Goal: Book appointment/travel/reservation

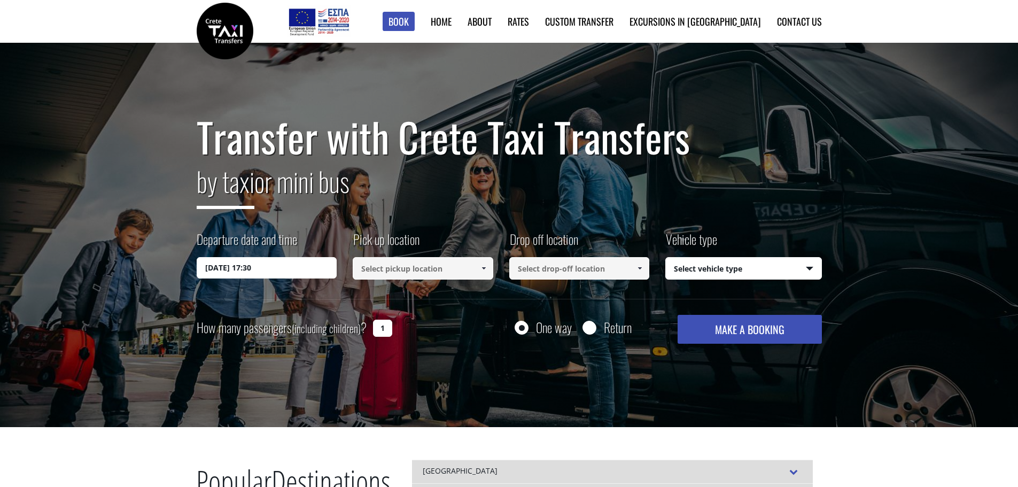
click at [298, 269] on input "[DATE] 17:30" at bounding box center [267, 267] width 141 height 21
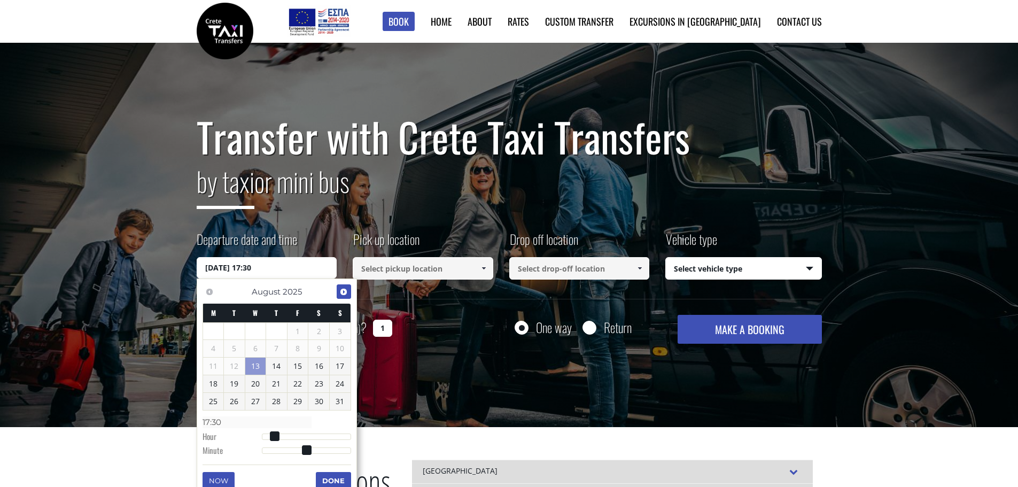
click at [339, 292] on link "Next" at bounding box center [344, 291] width 14 height 14
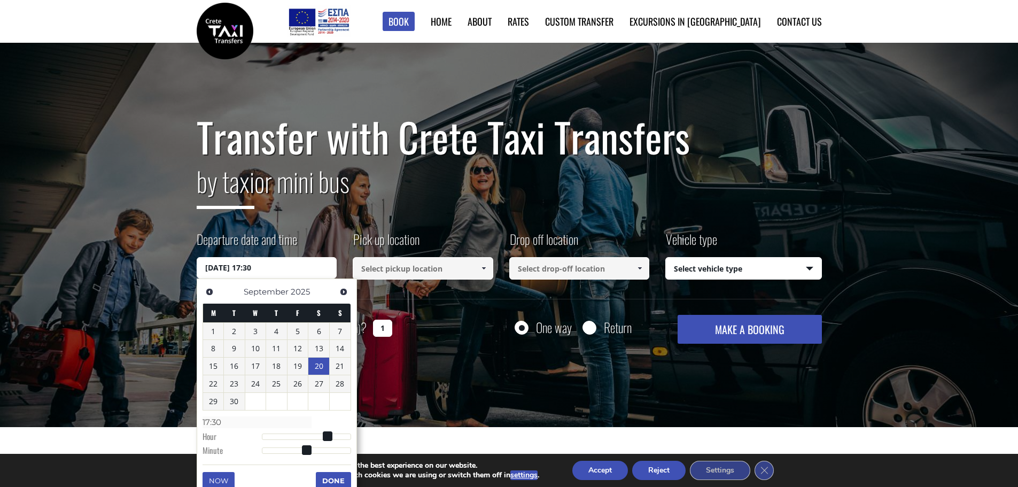
click at [316, 364] on link "20" at bounding box center [318, 366] width 21 height 17
type input "[DATE] 01:00"
type input "01:00"
type input "[DATE] 02:00"
type input "02:00"
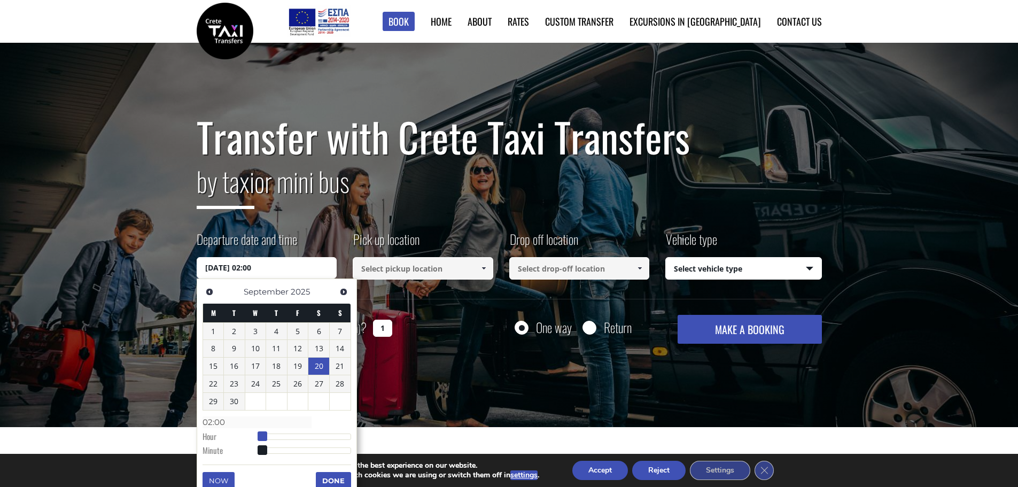
type input "[DATE] 03:00"
type input "03:00"
type input "[DATE] 04:00"
type input "04:00"
type input "[DATE] 05:00"
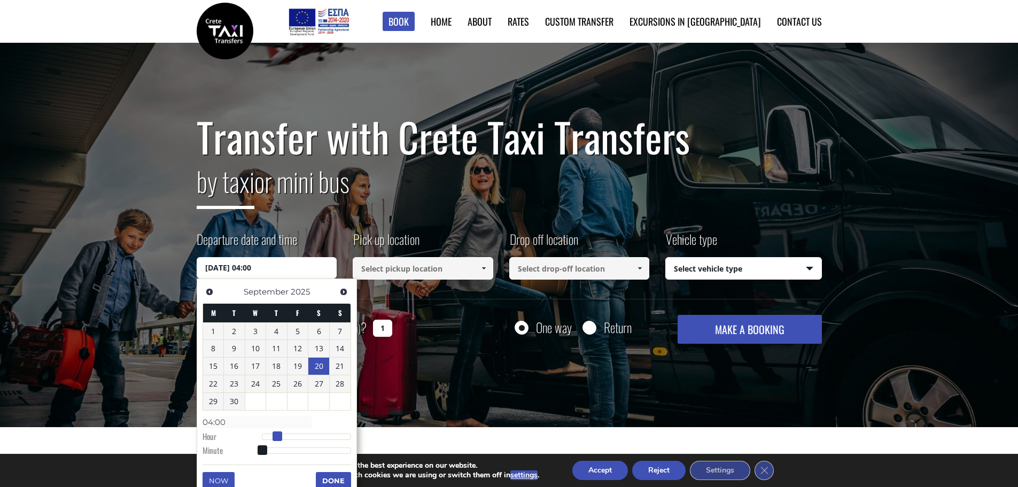
type input "05:00"
type input "[DATE] 06:00"
type input "06:00"
type input "[DATE] 07:00"
type input "07:00"
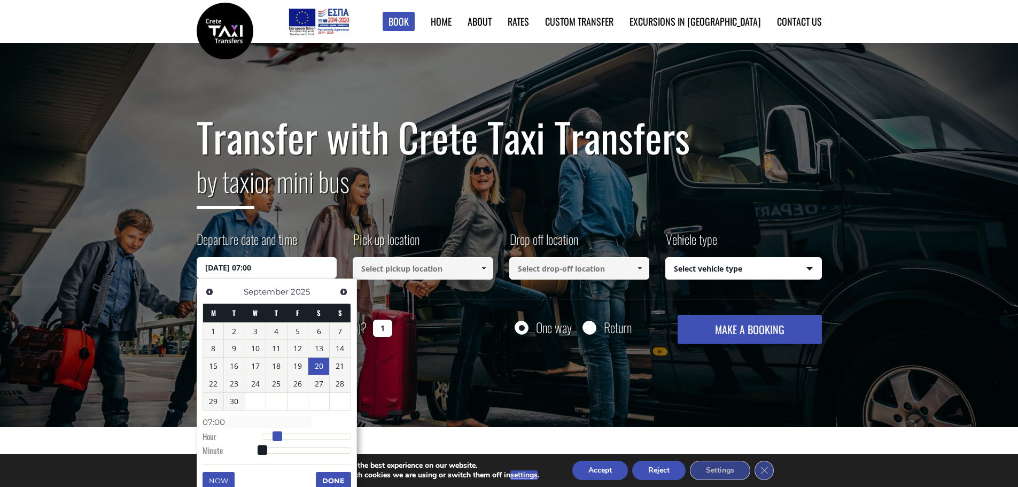
type input "[DATE] 08:00"
type input "08:00"
type input "[DATE] 09:00"
type input "09:00"
type input "[DATE] 10:00"
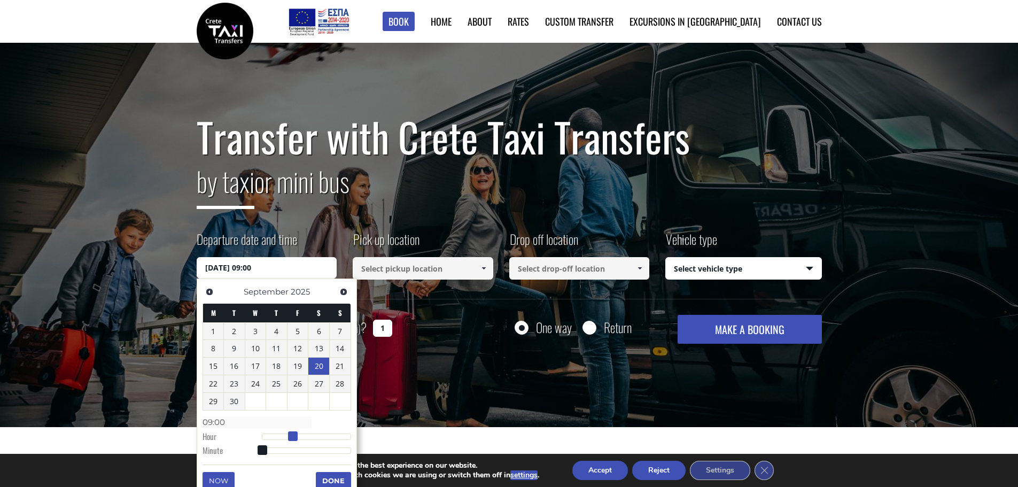
type input "10:00"
type input "[DATE] 11:00"
type input "11:00"
type input "[DATE] 12:00"
type input "12:00"
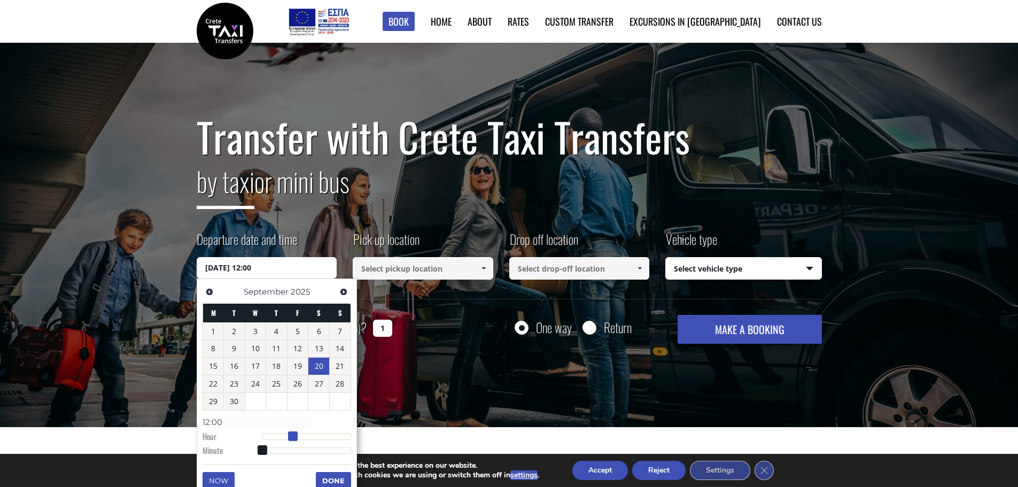
type input "[DATE] 13:00"
type input "13:00"
type input "[DATE] 14:00"
type input "14:00"
type input "[DATE] 15:00"
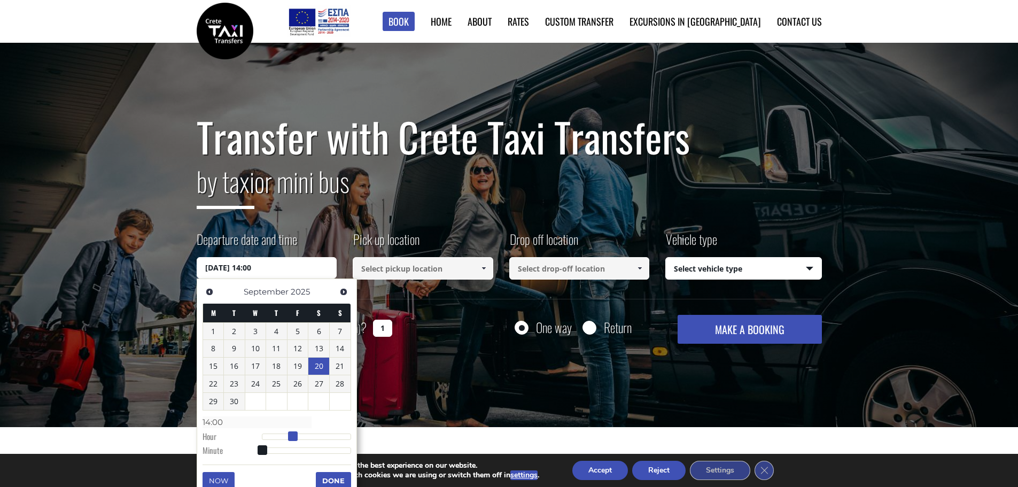
type input "15:00"
type input "[DATE] 16:00"
type input "16:00"
type input "[DATE] 17:00"
type input "17:00"
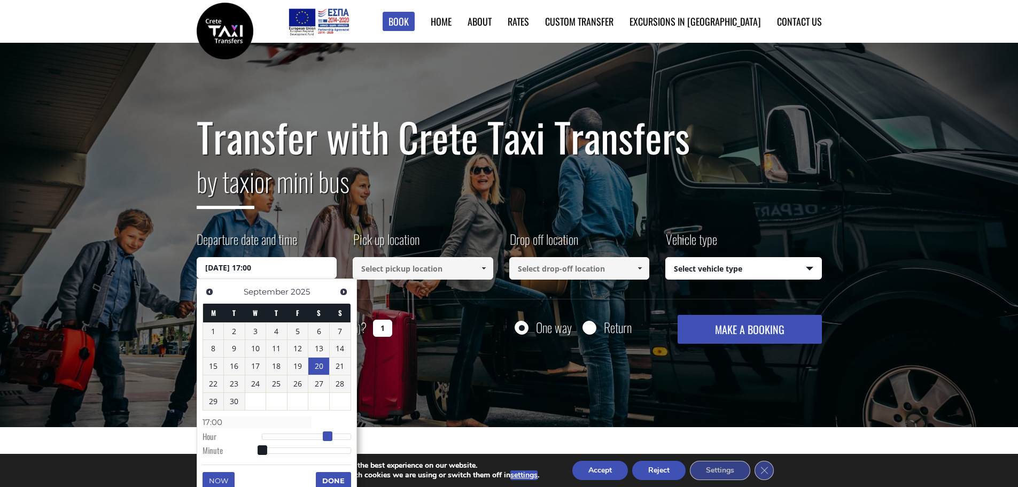
type input "[DATE] 18:00"
type input "18:00"
type input "[DATE] 19:00"
type input "19:00"
type input "[DATE] 20:00"
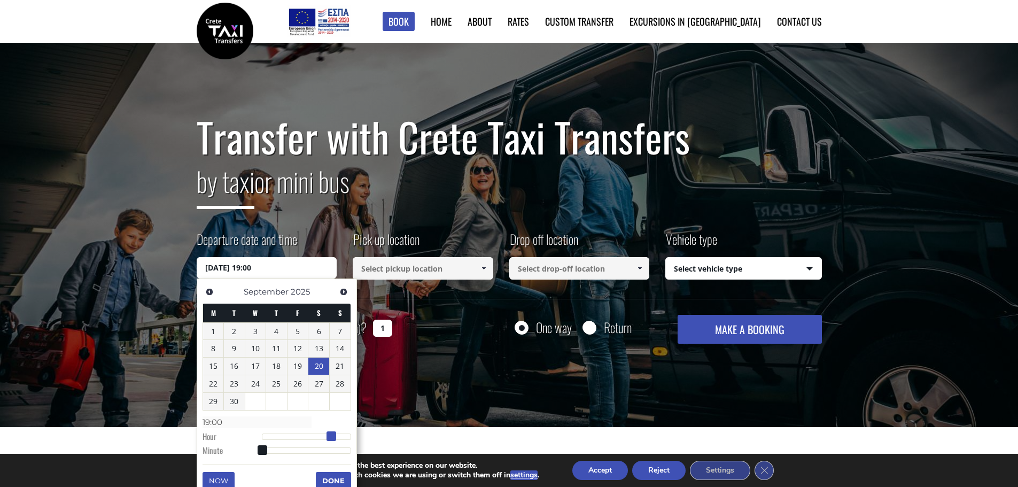
type input "20:00"
type input "[DATE] 19:00"
type input "19:00"
type input "[DATE] 18:00"
type input "18:00"
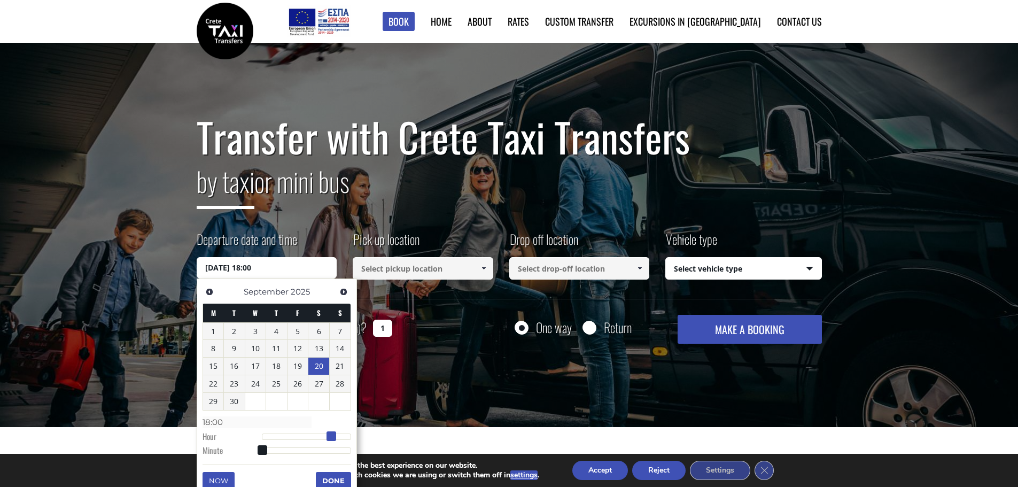
type input "[DATE] 19:00"
type input "19:00"
drag, startPoint x: 263, startPoint y: 435, endPoint x: 335, endPoint y: 440, distance: 71.8
click at [335, 440] on span at bounding box center [335, 436] width 10 height 10
click at [338, 478] on button "Done" at bounding box center [333, 480] width 35 height 17
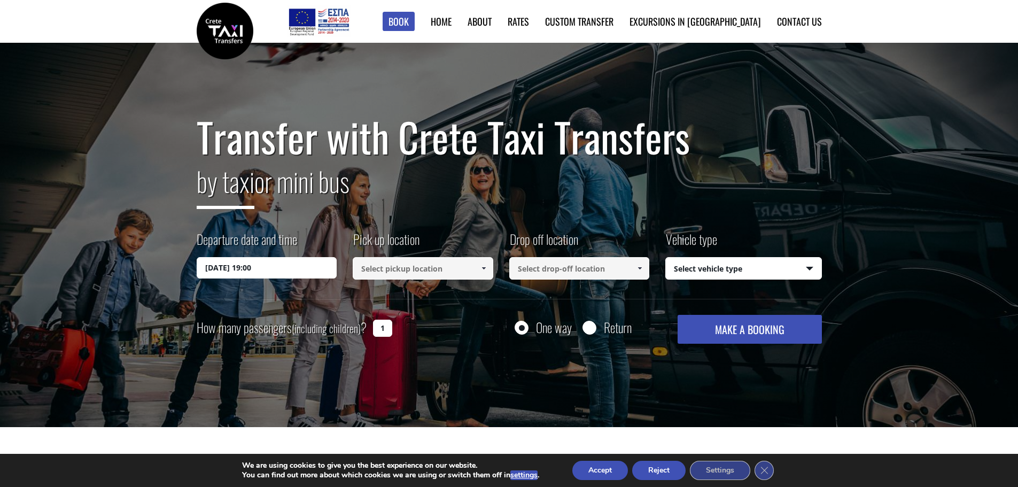
click at [379, 268] on input at bounding box center [423, 268] width 141 height 22
click at [393, 293] on link "Nautilux ([GEOGRAPHIC_DATA])" at bounding box center [416, 295] width 126 height 15
type input "Nautilux ([GEOGRAPHIC_DATA])"
click at [539, 268] on input at bounding box center [579, 268] width 141 height 22
click at [601, 274] on input "THE SECRET GORGE" at bounding box center [579, 268] width 141 height 22
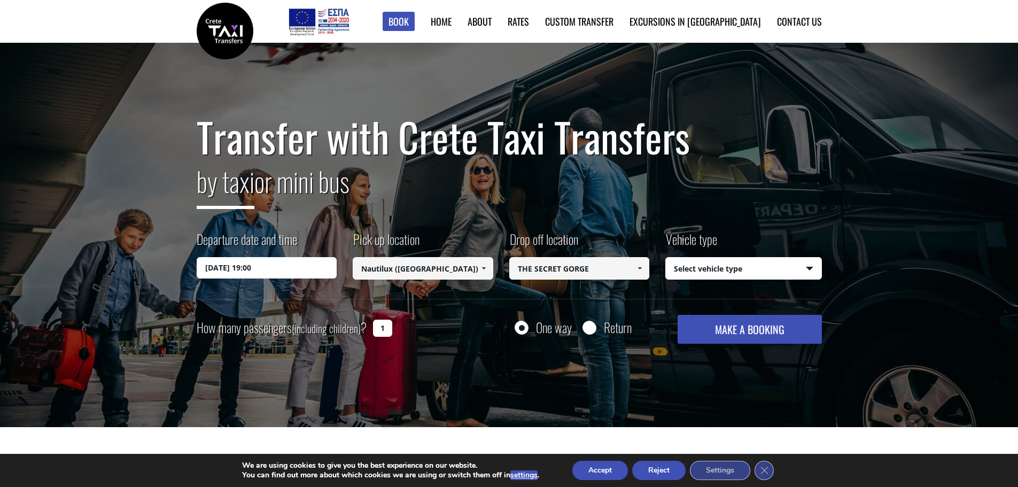
type input "THE SECRET GORGE"
click at [638, 268] on span at bounding box center [639, 268] width 9 height 9
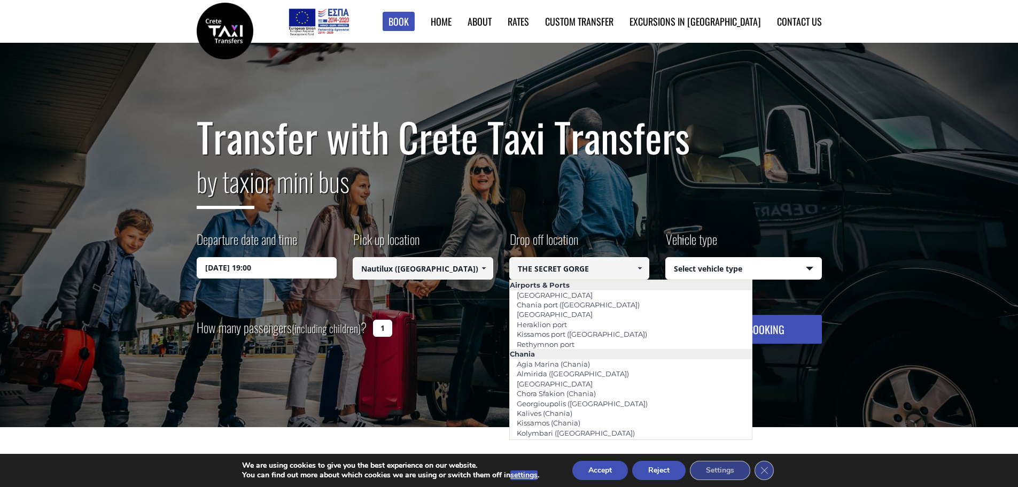
click at [596, 273] on input "THE SECRET GORGE" at bounding box center [579, 268] width 141 height 22
click at [678, 315] on button "MAKE A BOOKING" at bounding box center [750, 329] width 144 height 29
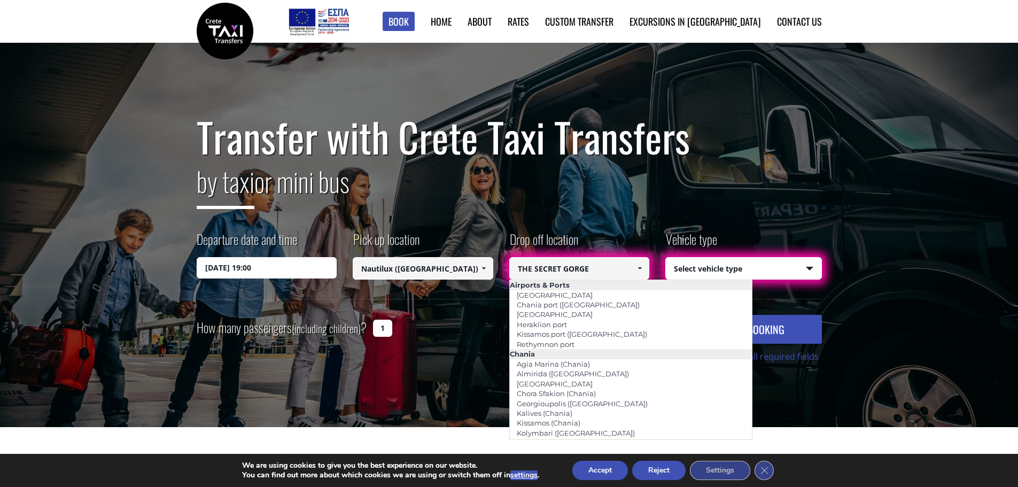
click at [595, 193] on h2 "by taxi or mini bus" at bounding box center [509, 188] width 625 height 58
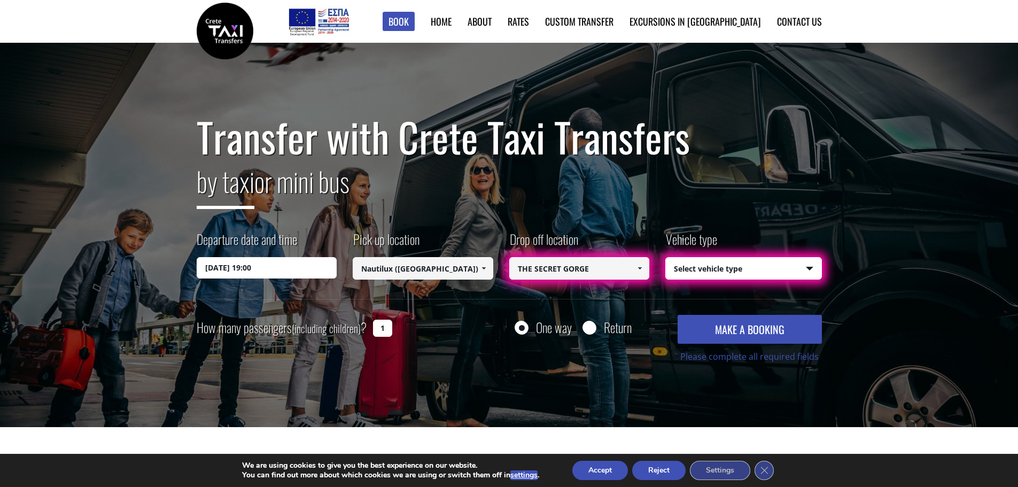
click at [596, 263] on input "THE SECRET GORGE" at bounding box center [579, 268] width 141 height 22
click at [596, 327] on div at bounding box center [589, 327] width 13 height 13
click at [587, 326] on input "Return" at bounding box center [589, 328] width 13 height 13
radio input "true"
type input "THE SECRET GORGE"
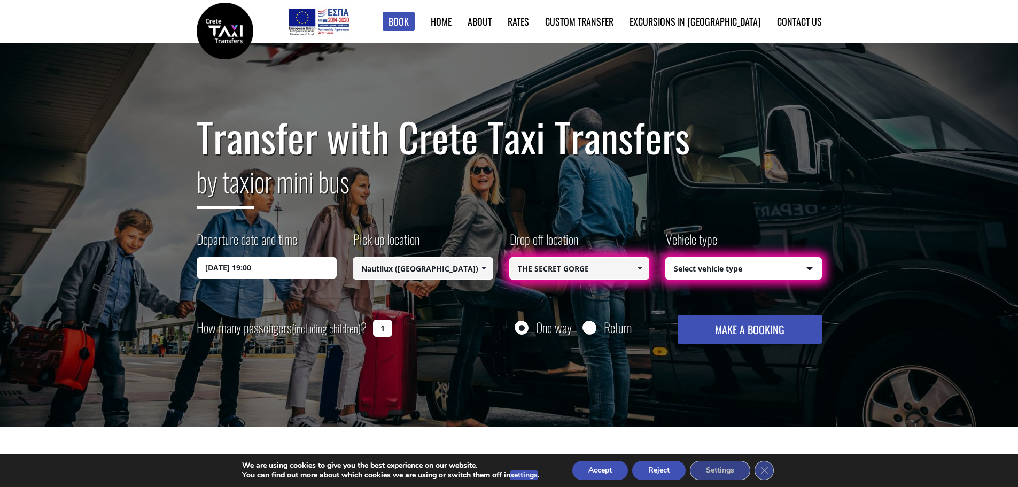
type input "Nautilux ([GEOGRAPHIC_DATA])"
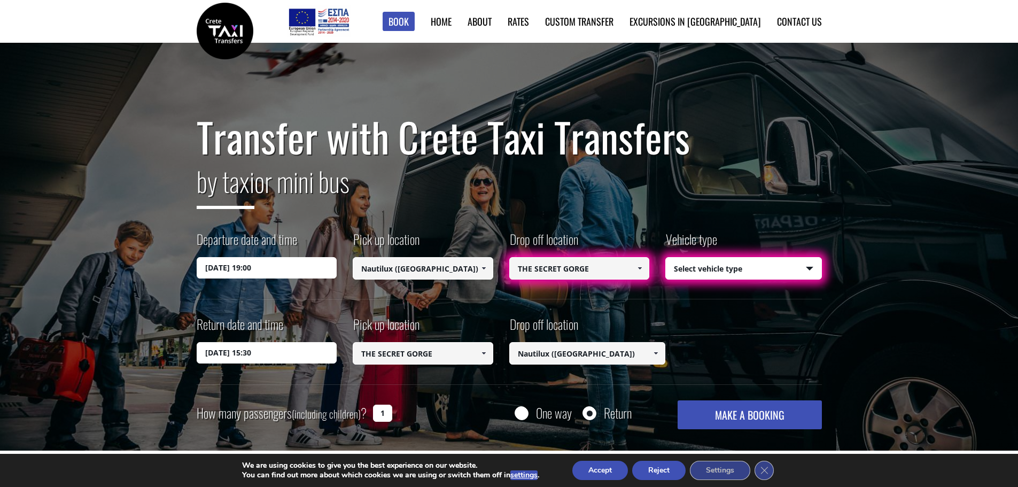
click at [603, 265] on input "THE SECRET GORGE" at bounding box center [579, 268] width 141 height 22
click at [646, 268] on link at bounding box center [640, 268] width 18 height 22
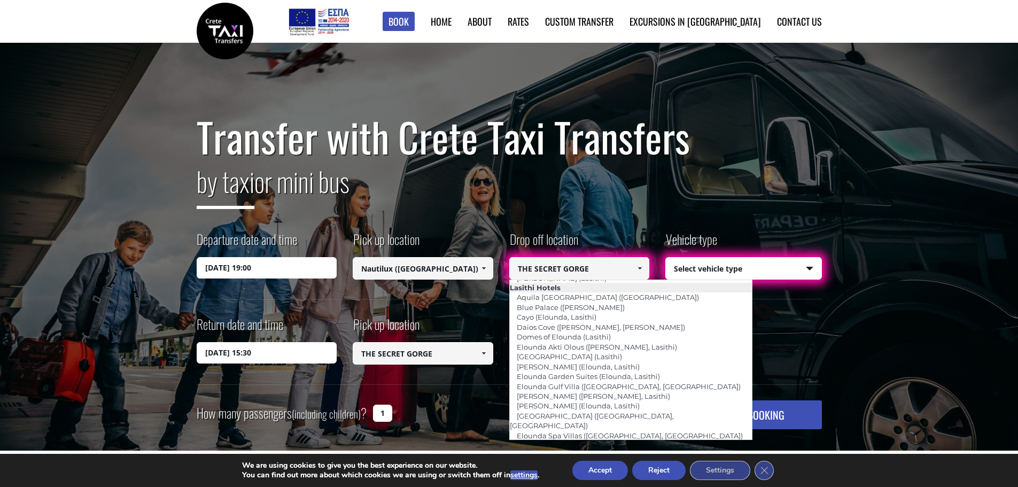
scroll to position [1489, 0]
